Goal: Use online tool/utility

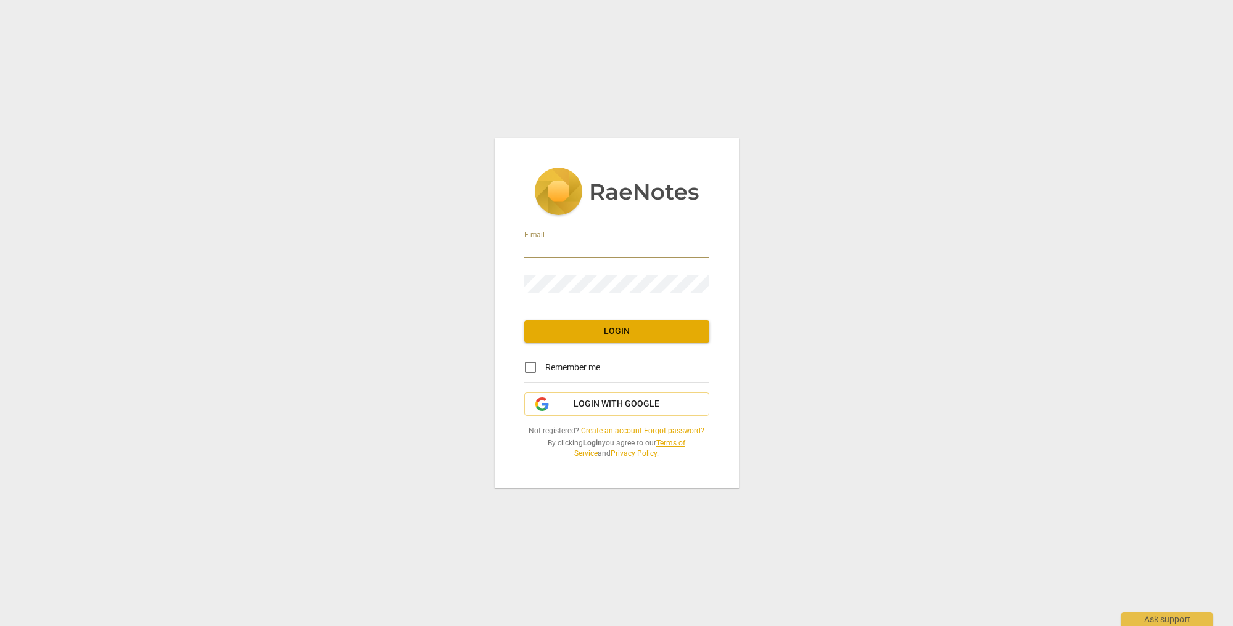
click at [591, 252] on input "email" at bounding box center [616, 249] width 185 height 18
type input "[EMAIL_ADDRESS][DOMAIN_NAME]"
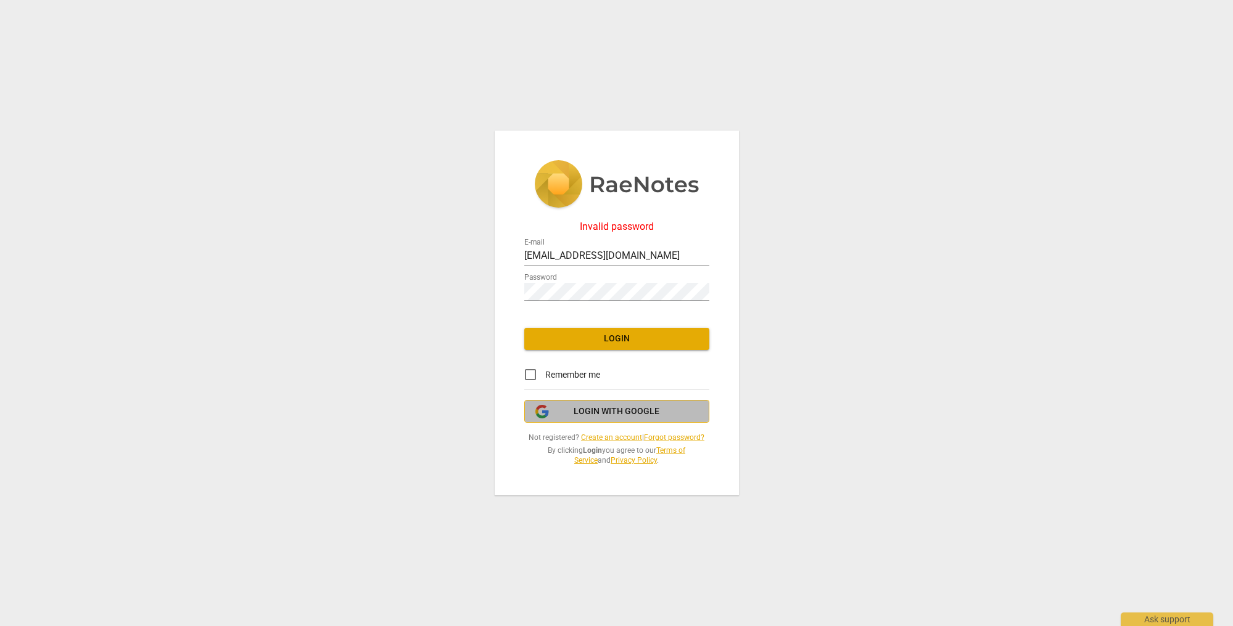
click at [610, 411] on span "Login with Google" at bounding box center [616, 412] width 86 height 12
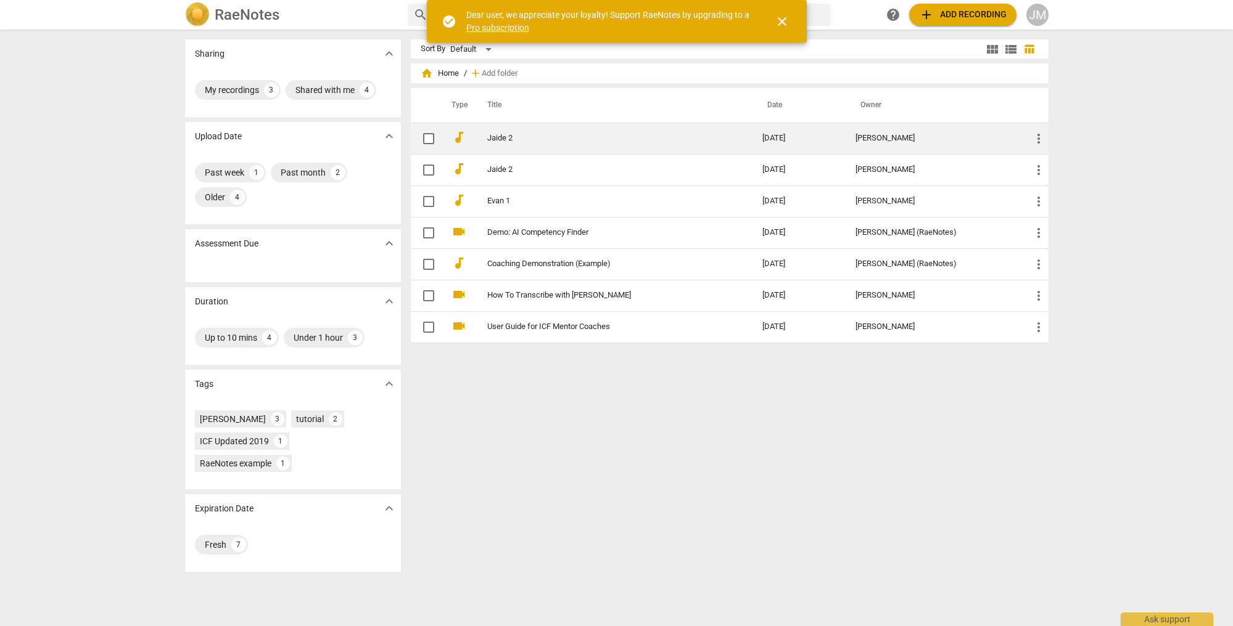
click at [504, 135] on link "Jaide 2" at bounding box center [602, 138] width 231 height 9
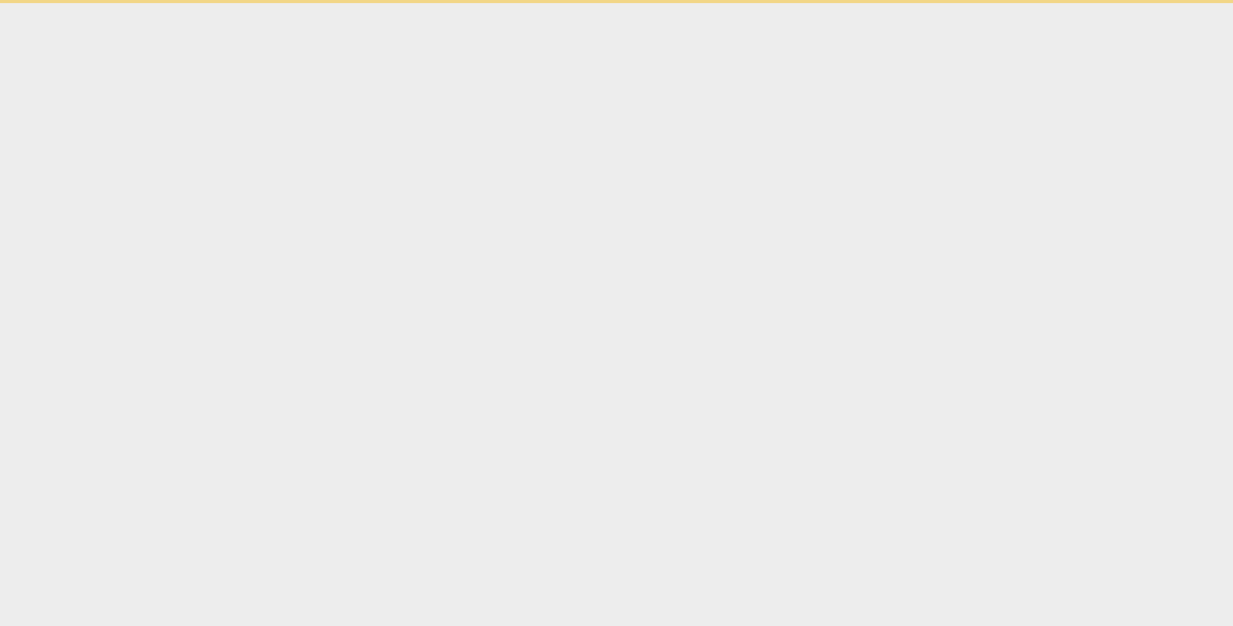
click at [504, 3] on html "check_circle Dear user, we appreciate your loyalty! Support RaeNotes by upgradi…" at bounding box center [616, 1] width 1233 height 3
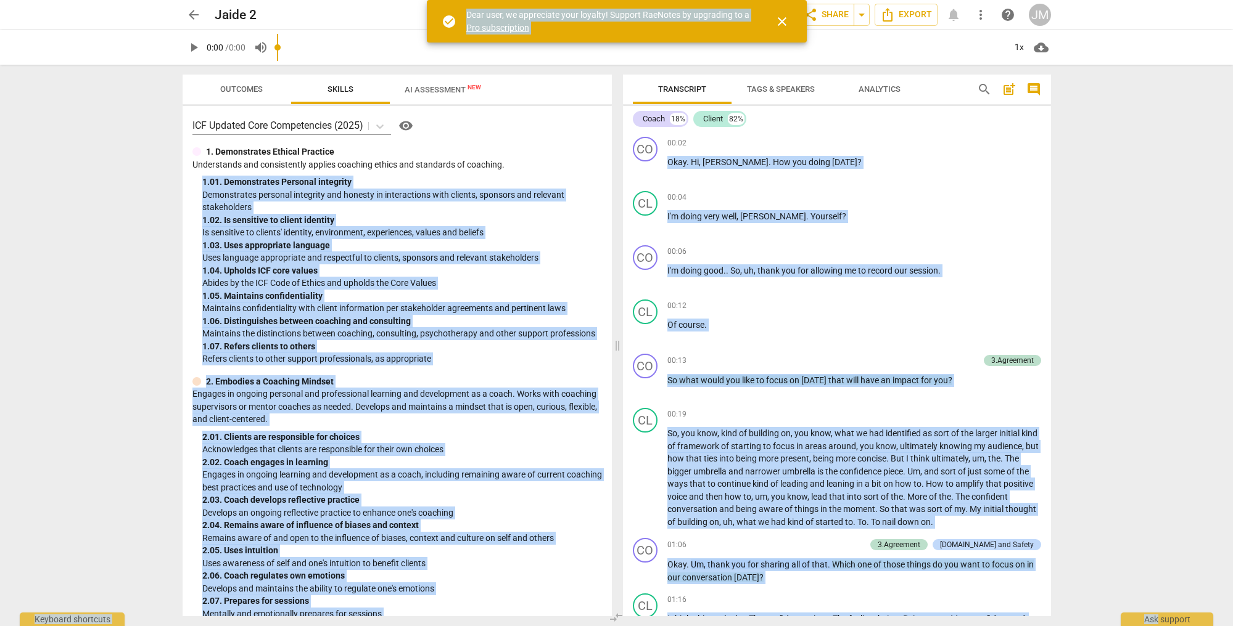
click at [445, 43] on input "range" at bounding box center [641, 47] width 728 height 39
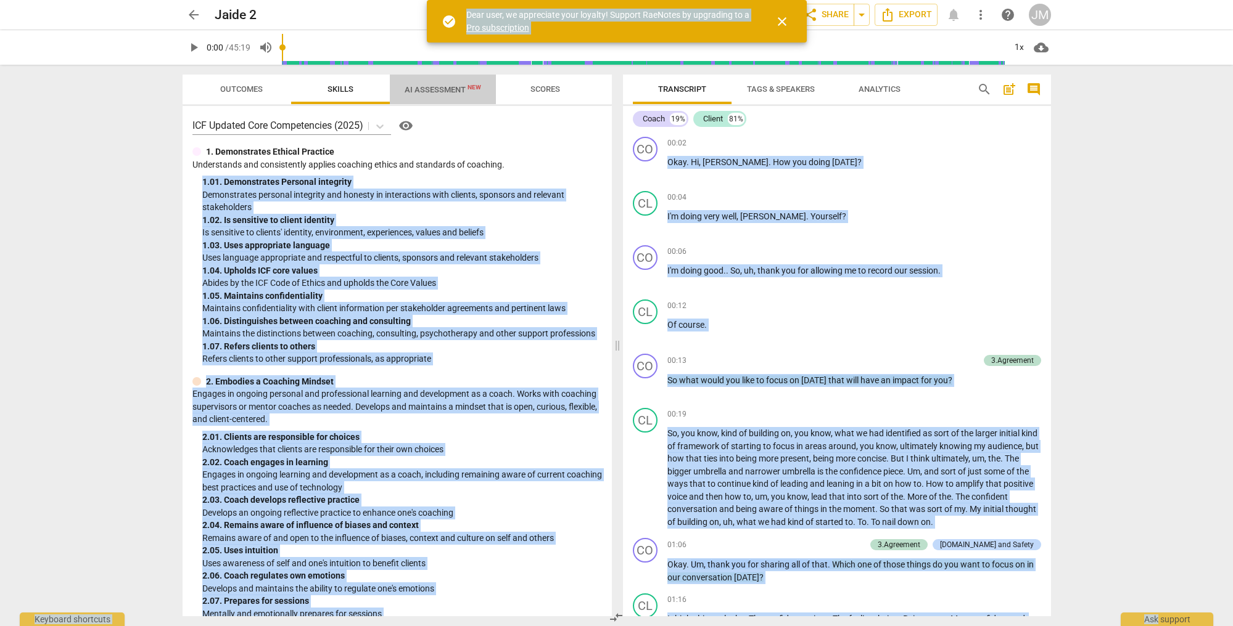
click at [444, 95] on span "AI Assessment New" at bounding box center [443, 89] width 106 height 18
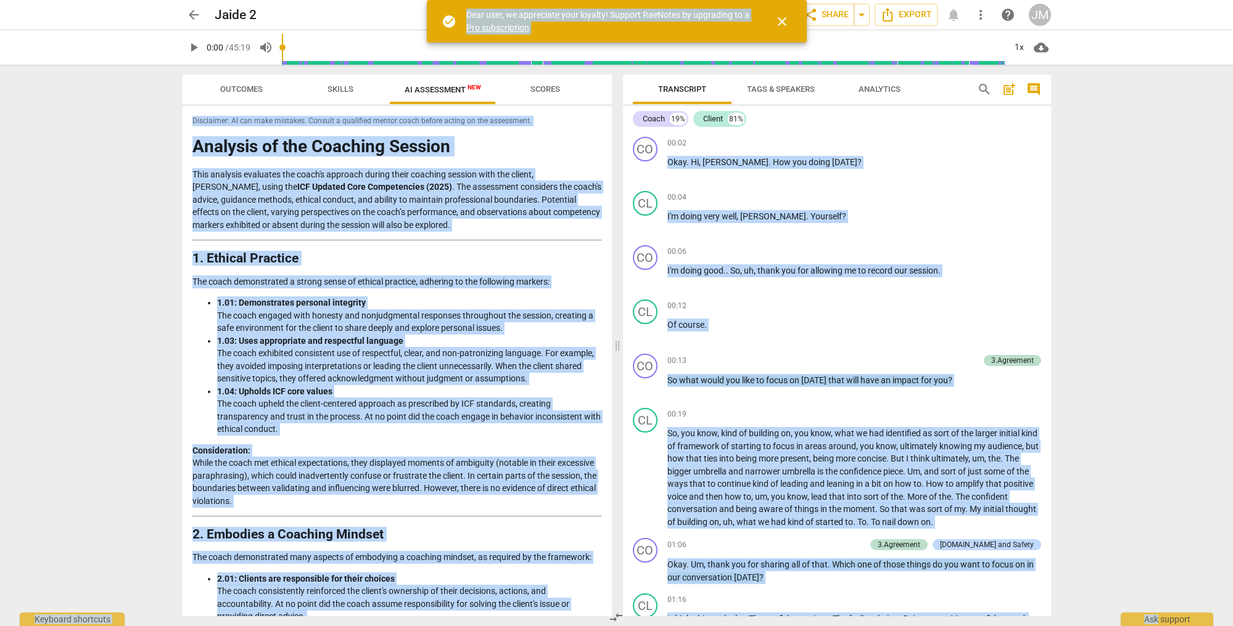
click at [486, 147] on h1 "Analysis of the Coaching Session" at bounding box center [396, 146] width 409 height 19
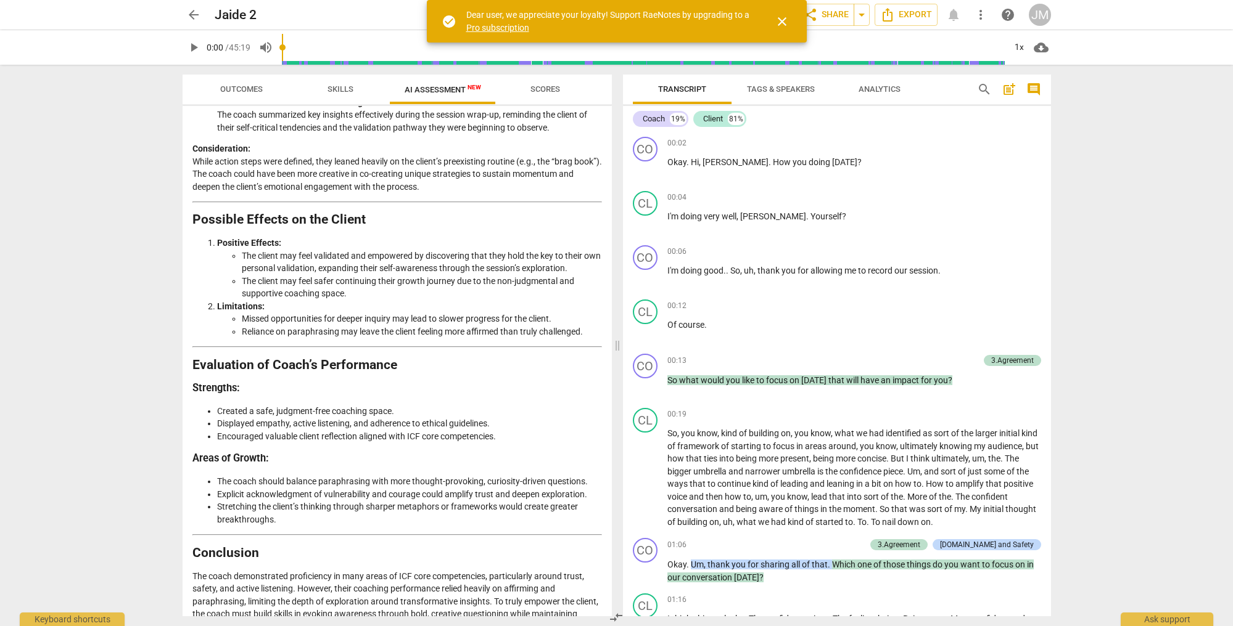
scroll to position [2005, 0]
